Goal: Information Seeking & Learning: Learn about a topic

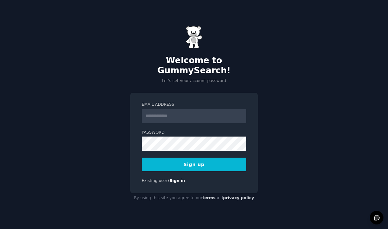
click at [225, 121] on input "Email Address" at bounding box center [194, 116] width 105 height 14
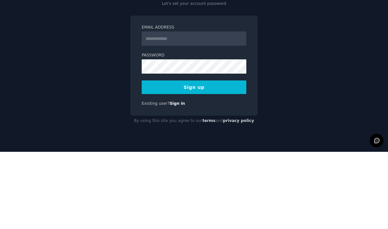
scroll to position [23, 0]
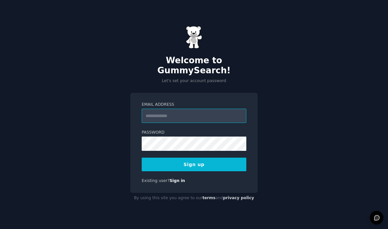
click at [220, 109] on input "Email Address" at bounding box center [194, 116] width 105 height 14
type input "**********"
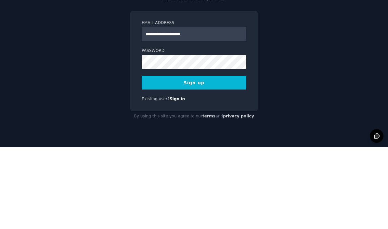
click at [232, 158] on button "Sign up" at bounding box center [194, 165] width 105 height 14
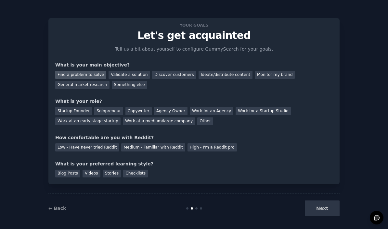
click at [88, 75] on div "Find a problem to solve" at bounding box center [80, 75] width 51 height 8
click at [106, 120] on div "Work at an early stage startup" at bounding box center [87, 122] width 65 height 8
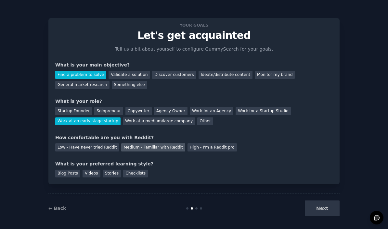
click at [157, 150] on div "Medium - Familiar with Reddit" at bounding box center [153, 148] width 64 height 8
click at [73, 170] on div "Blog Posts" at bounding box center [67, 174] width 25 height 8
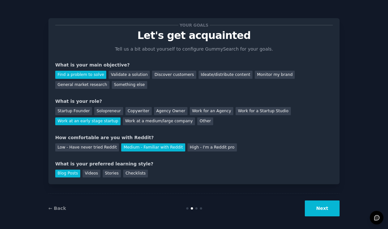
click at [68, 213] on div "← Back Next" at bounding box center [193, 209] width 291 height 30
click at [88, 170] on div "Videos" at bounding box center [92, 174] width 18 height 8
click at [73, 170] on div "Blog Posts" at bounding box center [67, 174] width 25 height 8
click at [321, 207] on button "Next" at bounding box center [322, 209] width 35 height 16
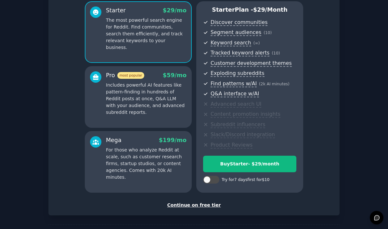
click at [203, 202] on div "Continue on free tier" at bounding box center [194, 205] width 278 height 7
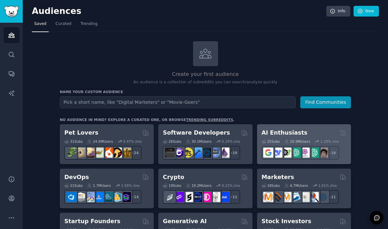
click at [324, 129] on div "AI Enthusiasts" at bounding box center [304, 133] width 85 height 8
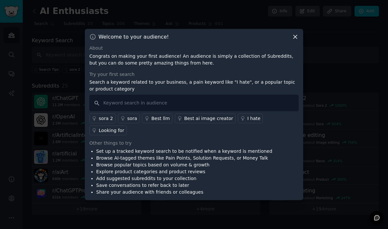
click at [296, 40] on icon at bounding box center [295, 36] width 7 height 7
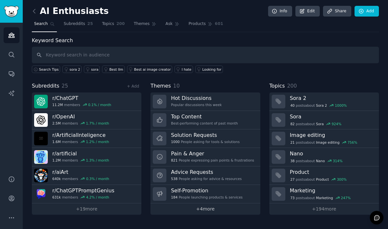
click at [216, 204] on link "+ 4 more" at bounding box center [205, 209] width 110 height 11
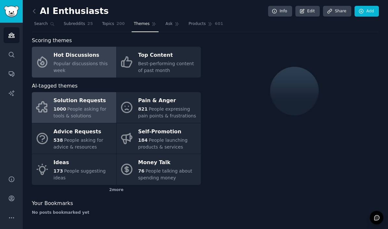
click at [92, 106] on div "1000 People asking for tools & solutions" at bounding box center [83, 113] width 59 height 14
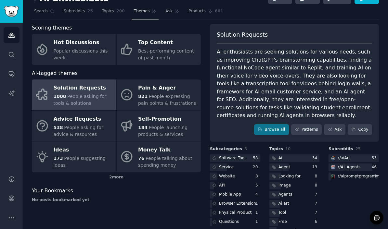
scroll to position [3, 0]
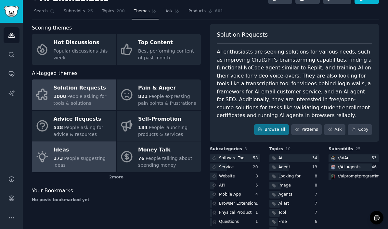
click at [97, 156] on span "People suggesting ideas" at bounding box center [80, 162] width 52 height 12
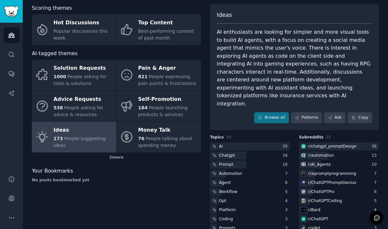
scroll to position [32, 0]
click at [273, 143] on div at bounding box center [250, 147] width 80 height 8
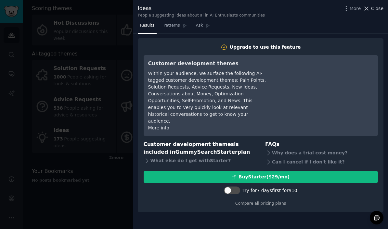
click at [378, 11] on span "Close" at bounding box center [377, 8] width 12 height 7
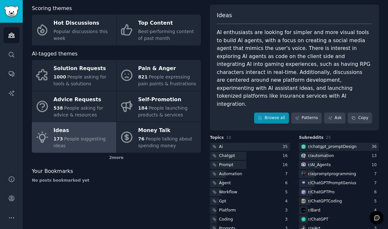
click at [279, 113] on link "Browse all" at bounding box center [271, 118] width 35 height 11
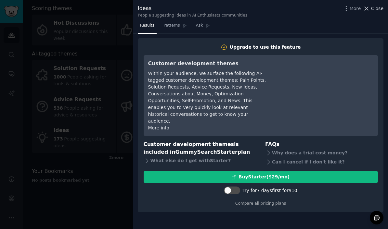
click at [373, 11] on span "Close" at bounding box center [377, 8] width 12 height 7
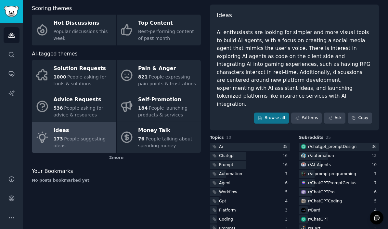
click at [374, 73] on div "Ideas AI enthusiasts are looking for simpler and more visual tools to build AI …" at bounding box center [294, 68] width 169 height 126
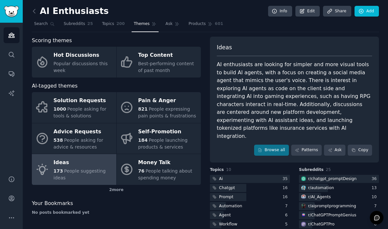
click at [38, 10] on link at bounding box center [36, 11] width 8 height 10
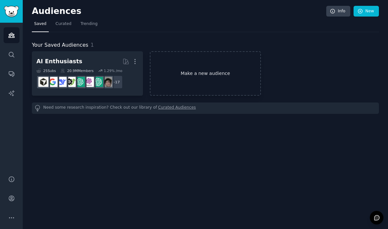
click at [245, 73] on link "Make a new audience" at bounding box center [205, 73] width 111 height 45
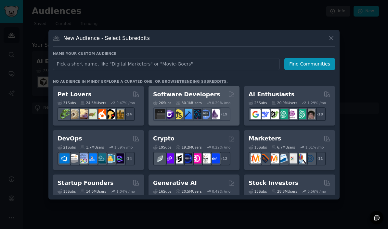
click at [208, 99] on h2 "Software Developers" at bounding box center [186, 95] width 67 height 8
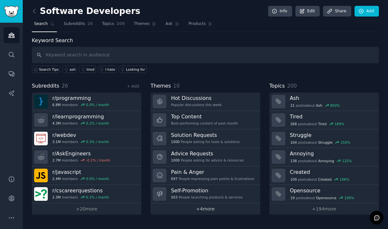
click at [238, 204] on link "+ 4 more" at bounding box center [205, 209] width 110 height 11
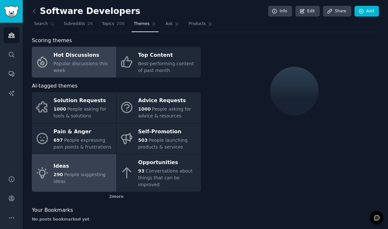
click at [91, 172] on span "People suggesting ideas" at bounding box center [80, 178] width 52 height 12
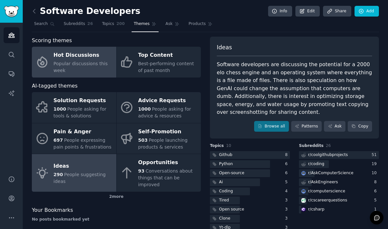
click at [90, 64] on span "Popular discussions this week" at bounding box center [81, 67] width 54 height 12
